Goal: Obtain resource: Download file/media

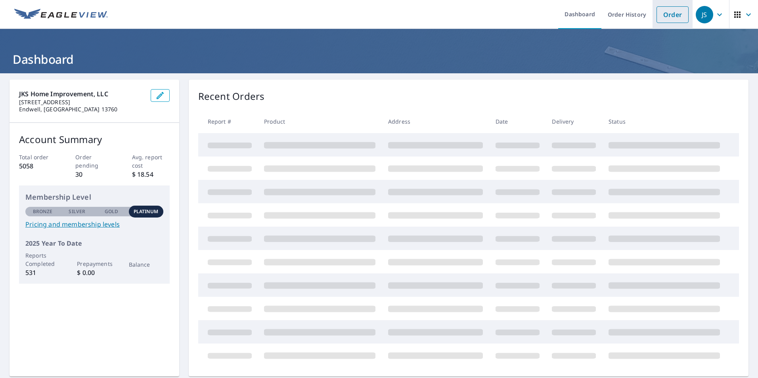
click at [660, 18] on link "Order" at bounding box center [673, 14] width 32 height 17
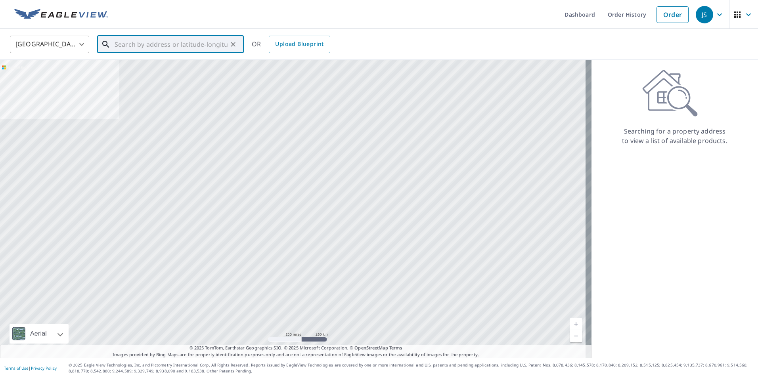
click at [185, 44] on input "text" at bounding box center [171, 44] width 113 height 22
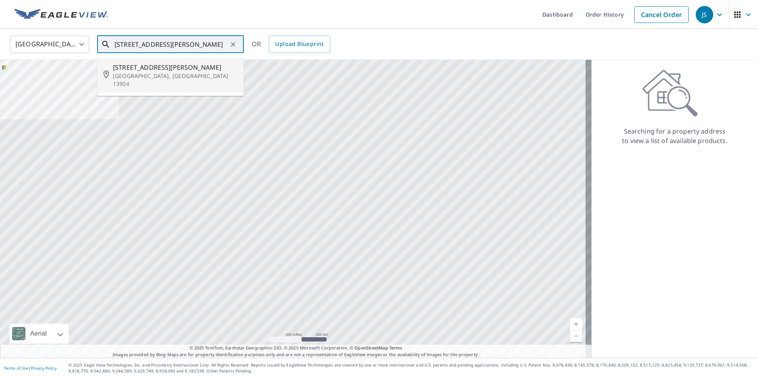
click at [149, 74] on p "[GEOGRAPHIC_DATA], [GEOGRAPHIC_DATA] 13904" at bounding box center [175, 80] width 125 height 16
type input "[STREET_ADDRESS][PERSON_NAME]"
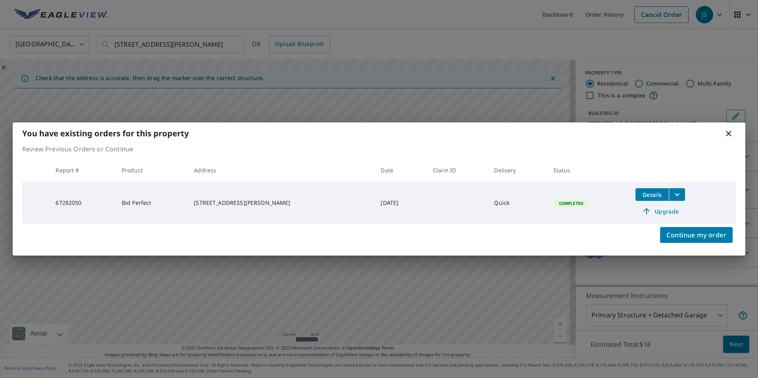
click at [669, 195] on button "filesDropdownBtn-67282050" at bounding box center [677, 194] width 16 height 13
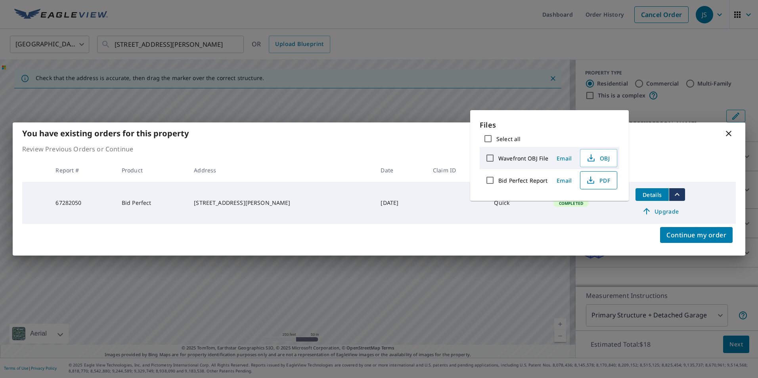
click at [608, 179] on span "PDF" at bounding box center [597, 181] width 25 height 10
click at [730, 133] on icon at bounding box center [729, 134] width 6 height 6
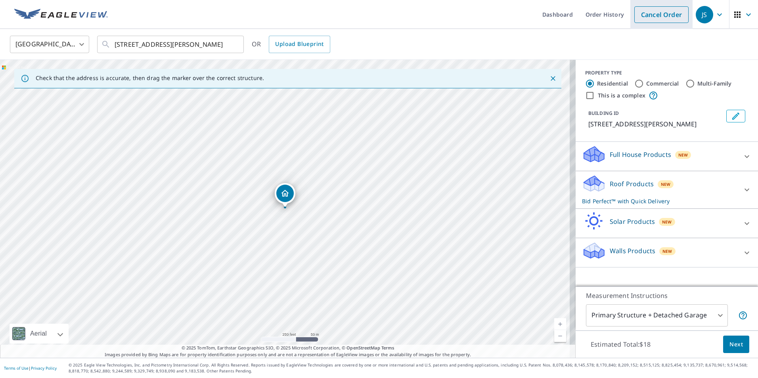
click at [658, 13] on link "Cancel Order" at bounding box center [662, 14] width 54 height 17
